Goal: Task Accomplishment & Management: Manage account settings

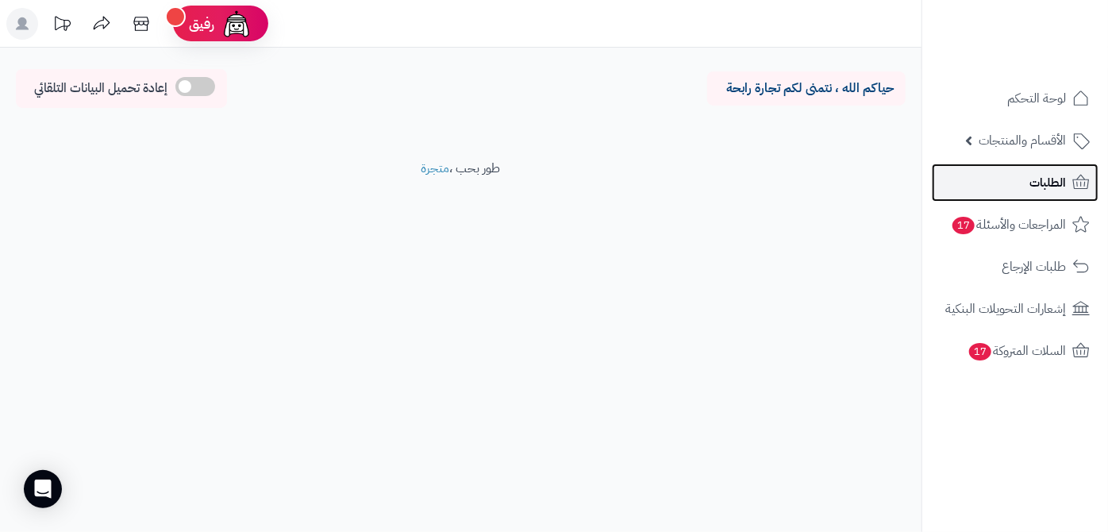
click at [1046, 187] on span "الطلبات" at bounding box center [1048, 183] width 37 height 22
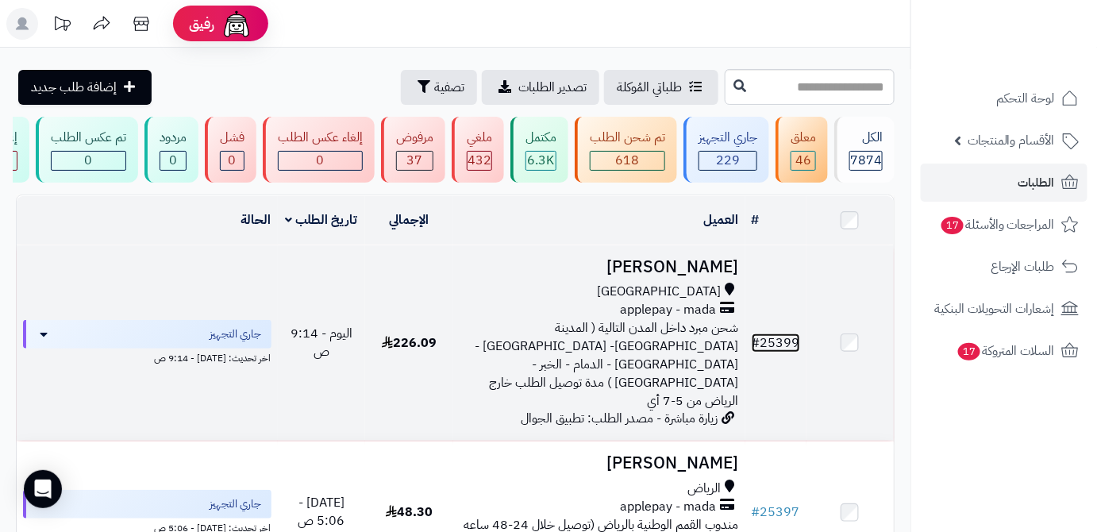
click at [755, 333] on span "#" at bounding box center [756, 342] width 9 height 19
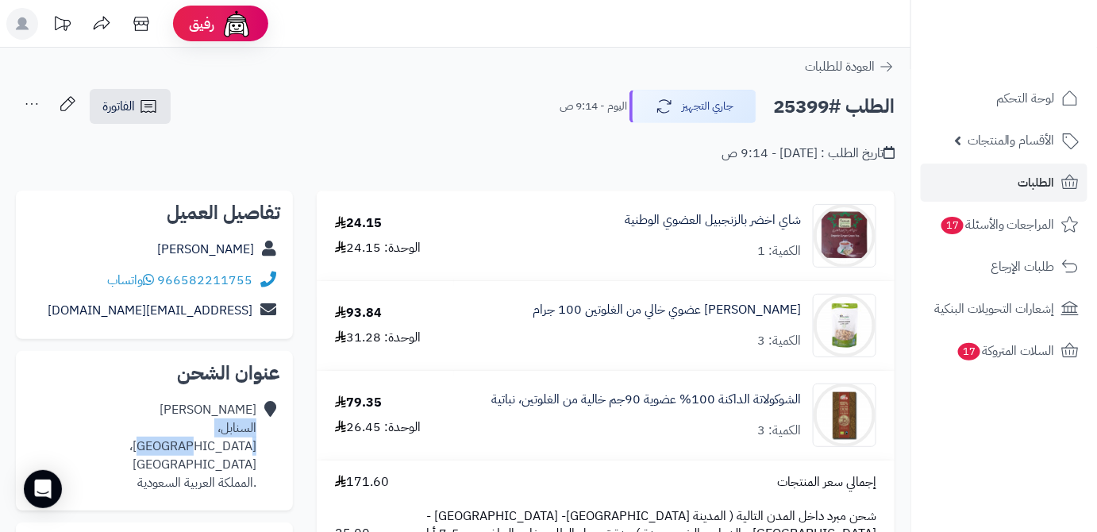
drag, startPoint x: 197, startPoint y: 451, endPoint x: 257, endPoint y: 428, distance: 64.6
click at [257, 428] on div "[PERSON_NAME] [PERSON_NAME]، [GEOGRAPHIC_DATA]، [GEOGRAPHIC_DATA] .المملكة العر…" at bounding box center [155, 446] width 252 height 103
copy div "السنابل، [GEOGRAPHIC_DATA]، [GEOGRAPHIC_DATA]"
click at [795, 113] on h2 "الطلب #25399" at bounding box center [833, 107] width 121 height 33
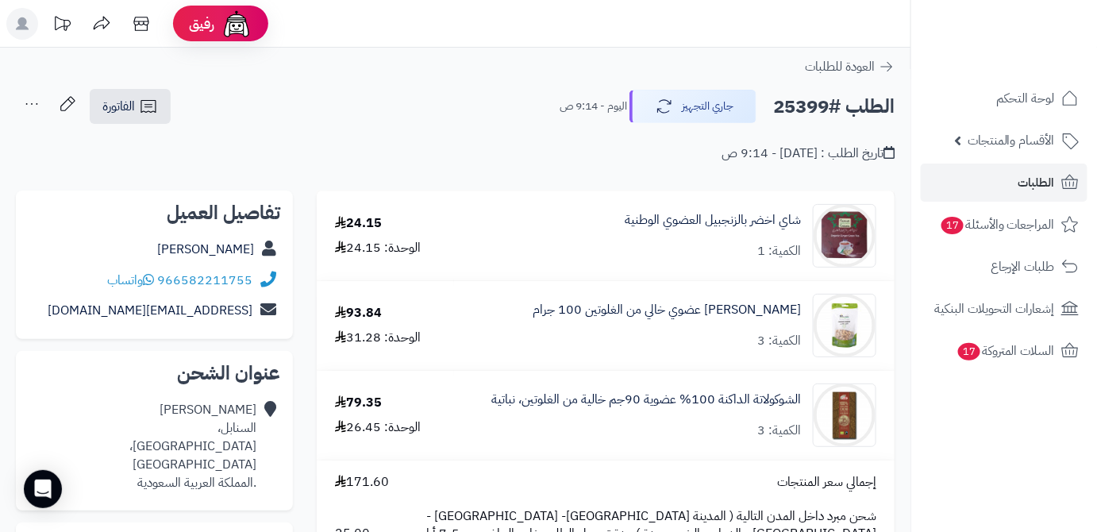
copy h2 "25399"
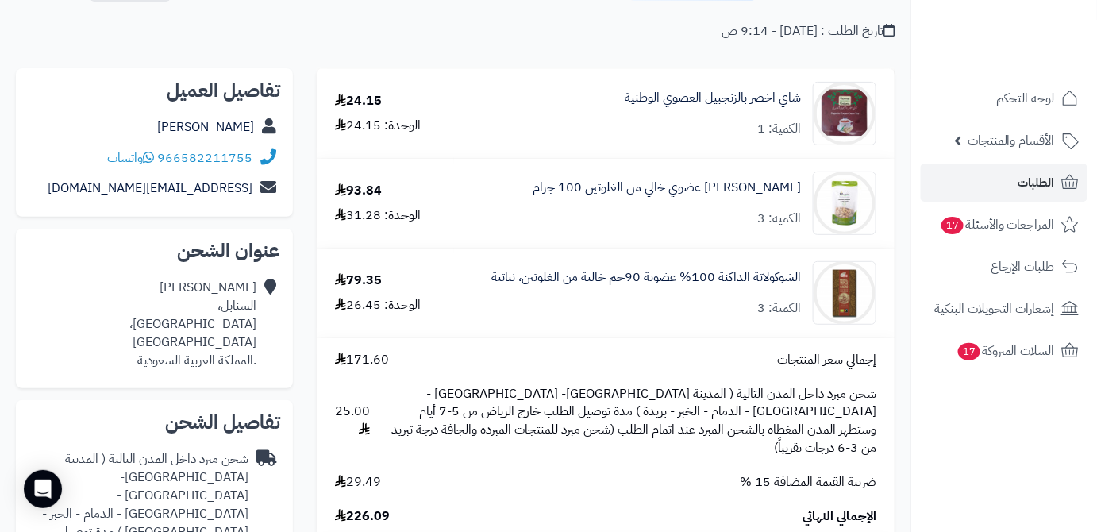
scroll to position [288, 0]
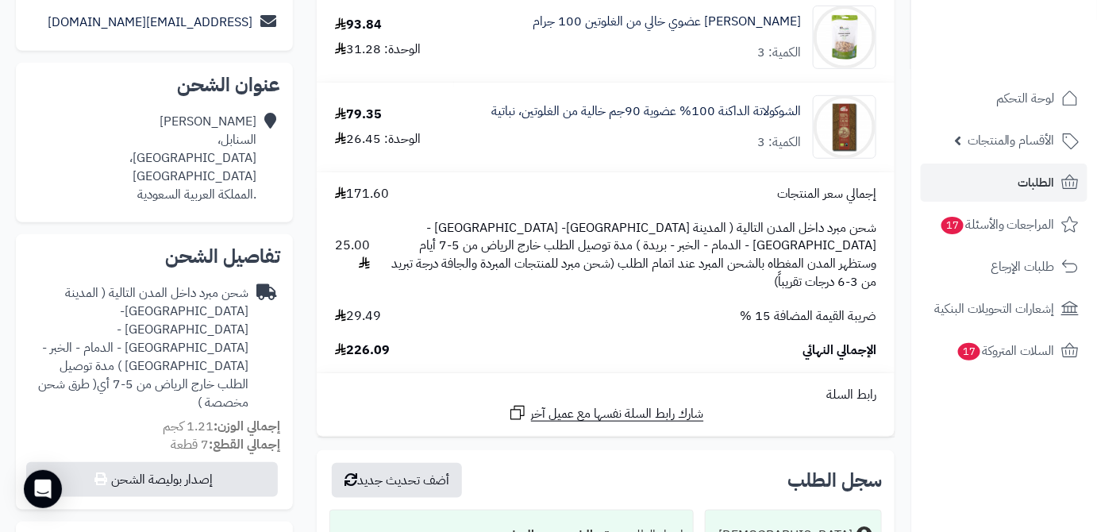
click at [371, 341] on span "226.09" at bounding box center [362, 350] width 55 height 18
copy span "226.09"
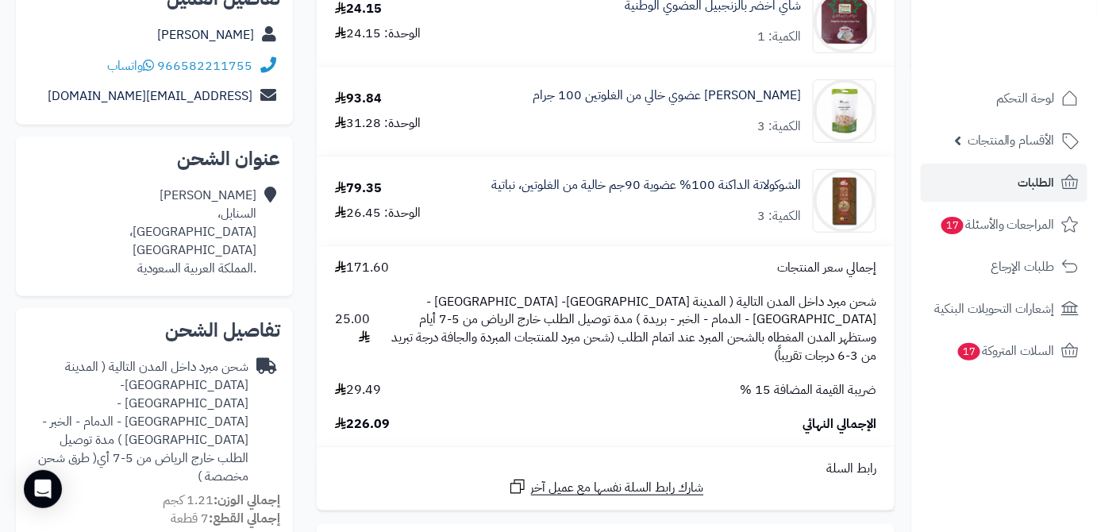
scroll to position [71, 0]
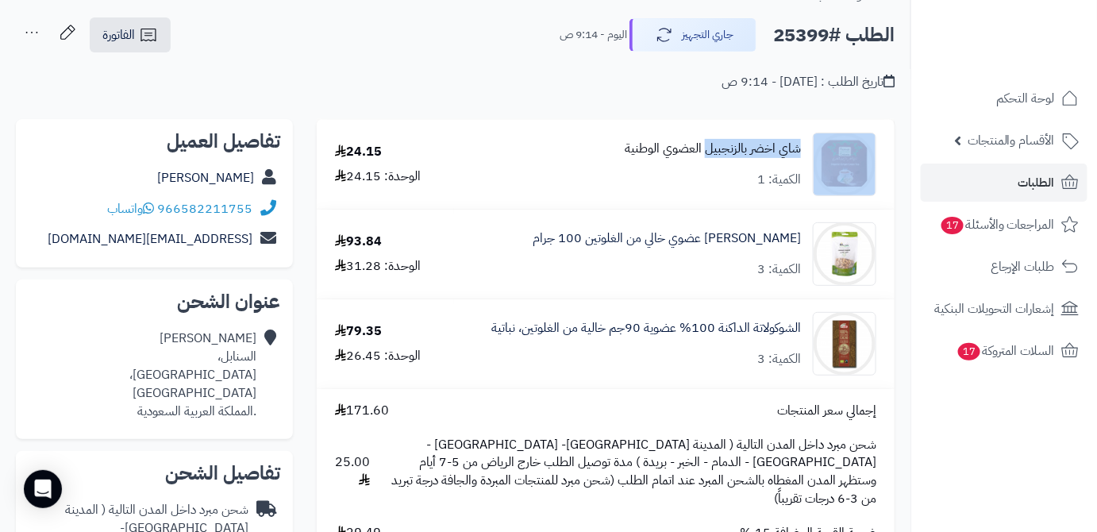
drag, startPoint x: 804, startPoint y: 145, endPoint x: 707, endPoint y: 156, distance: 98.4
click at [707, 156] on div "شاي اخضر بالزنجبيل العضوي الوطنية الكمية: 1" at bounding box center [675, 165] width 428 height 64
copy div "شاي اخضر بالزنجبيل"
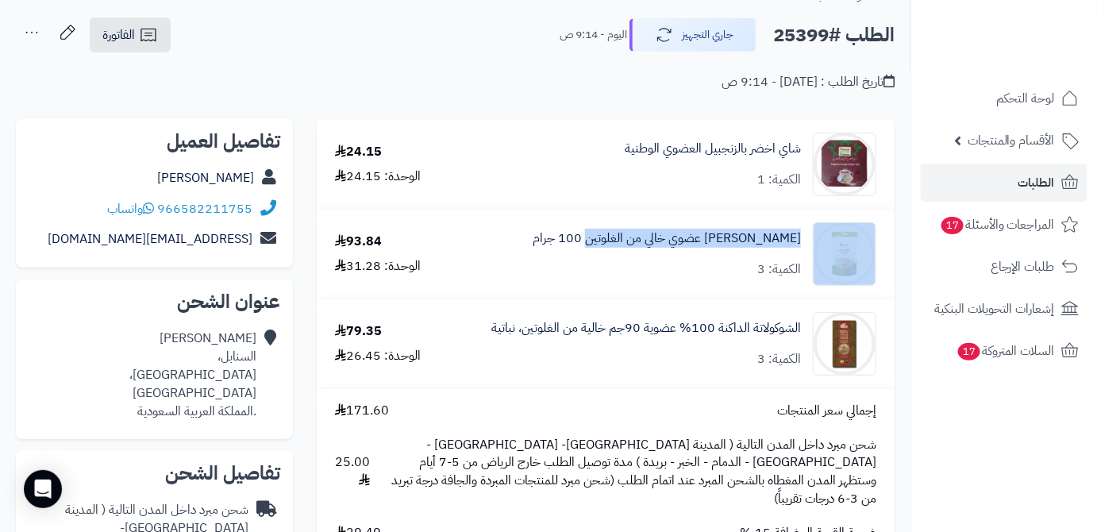
drag, startPoint x: 807, startPoint y: 227, endPoint x: 586, endPoint y: 238, distance: 221.0
click at [586, 238] on div "[PERSON_NAME] عضوي خالي من الغلوتين 100 جرام الكمية: 3" at bounding box center [675, 254] width 428 height 64
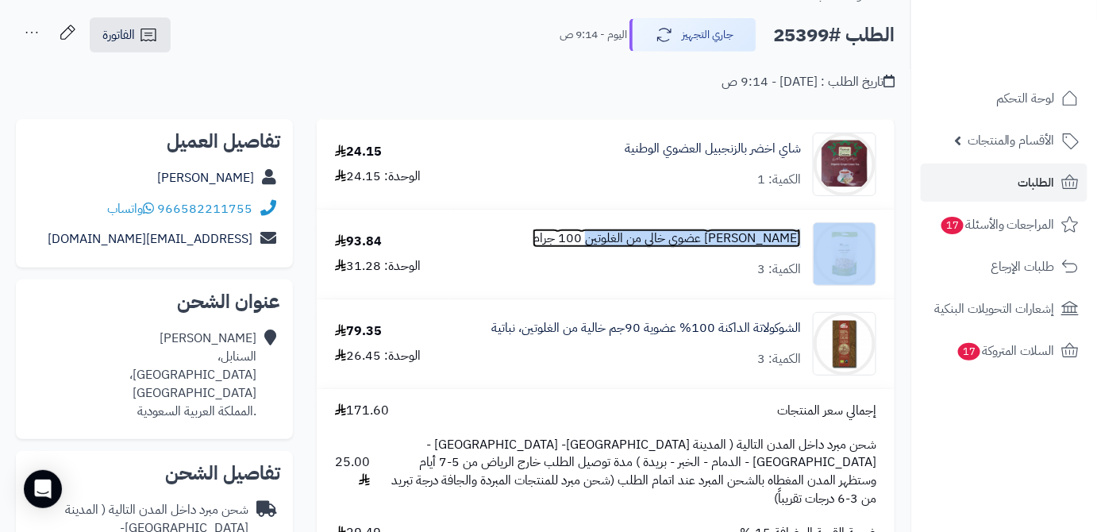
copy div "[PERSON_NAME] عضوي خالي من الغلوتين 100 جرام"
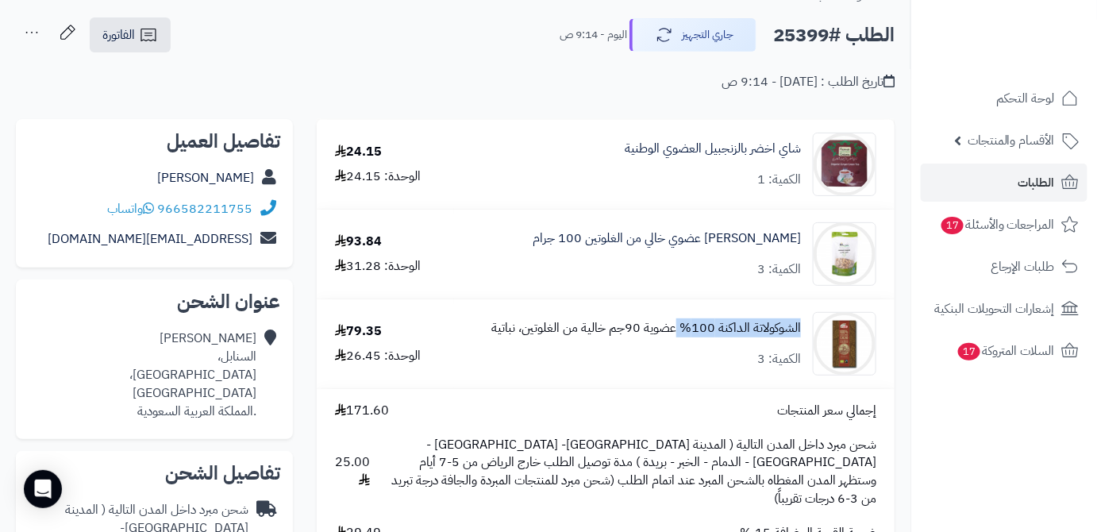
drag, startPoint x: 807, startPoint y: 324, endPoint x: 678, endPoint y: 327, distance: 128.7
click at [678, 327] on div "الشوكولاتة الداكنة 100% عضوية 90جم خالية من الغلوتين، نباتية الكمية: 3" at bounding box center [675, 344] width 428 height 64
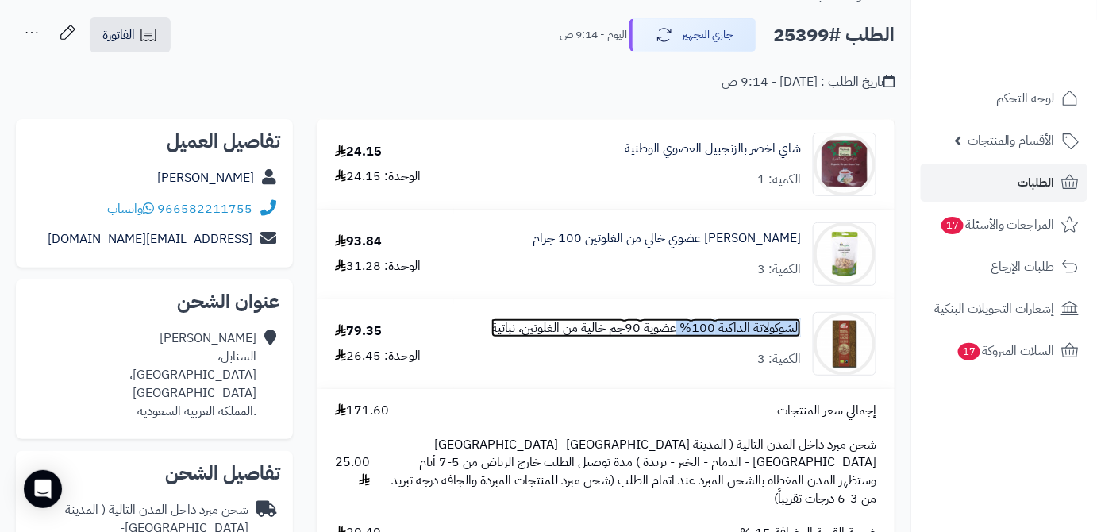
copy link "الشوكولاتة الداكنة 100%"
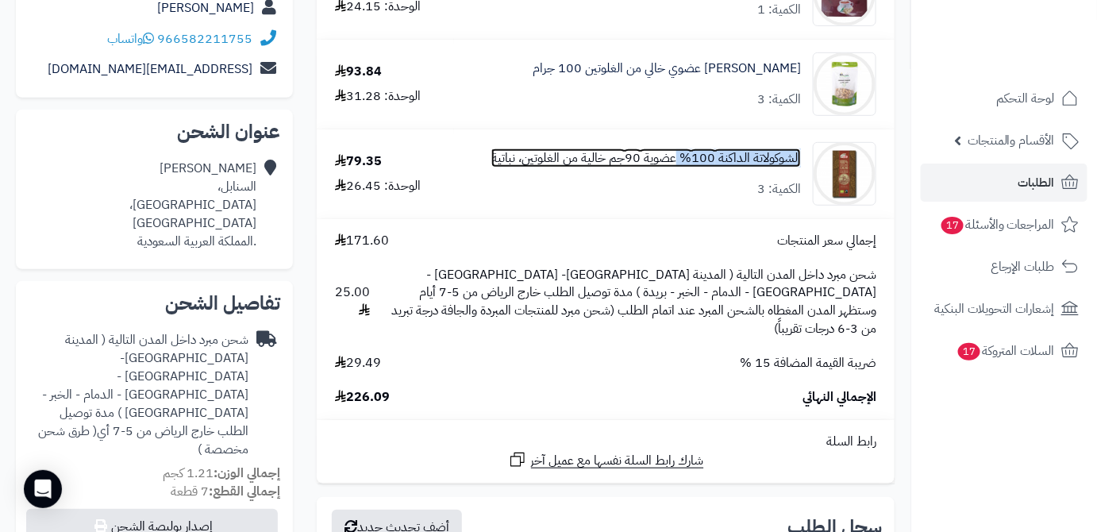
scroll to position [216, 0]
